Goal: Information Seeking & Learning: Learn about a topic

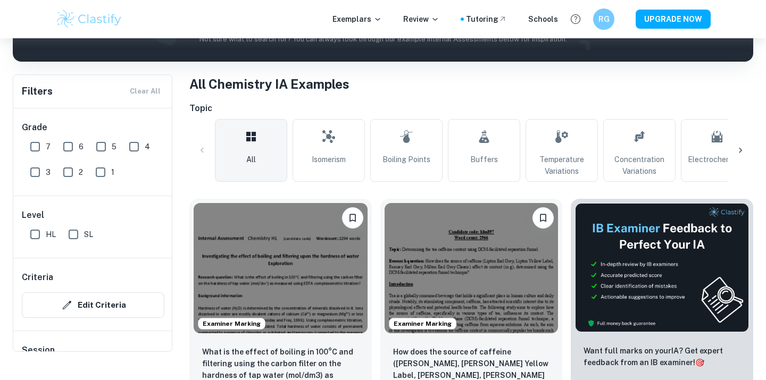
scroll to position [33, 0]
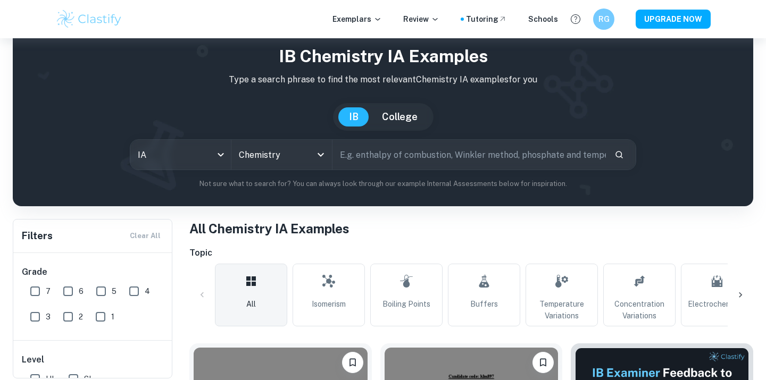
click at [402, 152] on input "text" at bounding box center [468, 155] width 273 height 30
type input "BZ reaction"
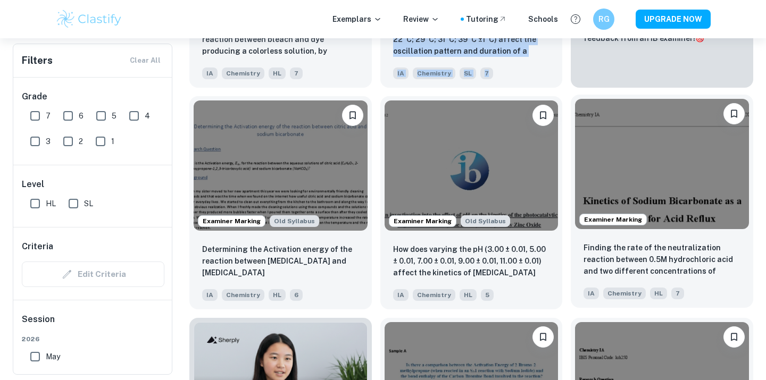
scroll to position [578, 0]
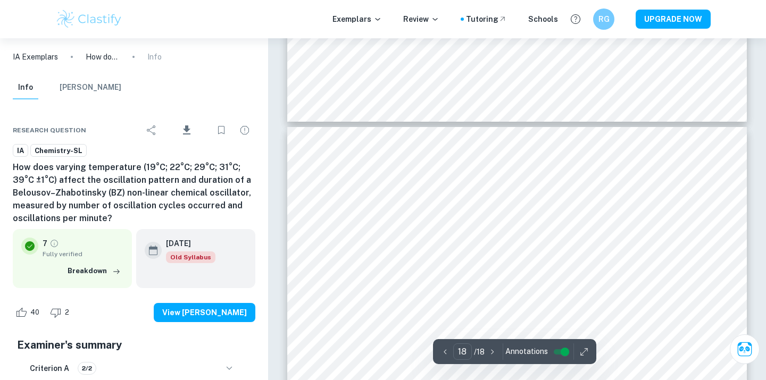
scroll to position [11399, 0]
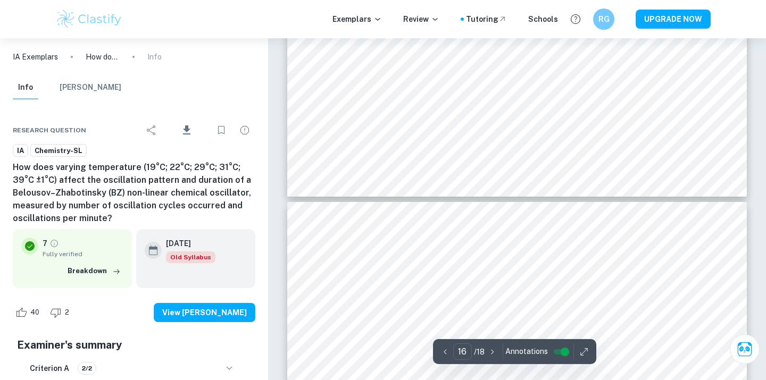
type input "17"
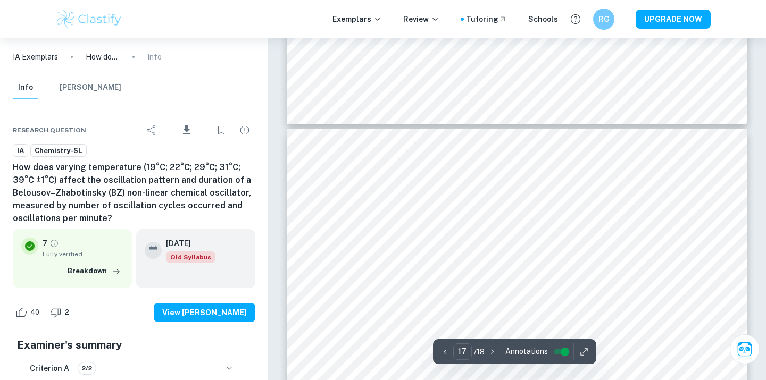
scroll to position [10772, 0]
